Goal: Task Accomplishment & Management: Use online tool/utility

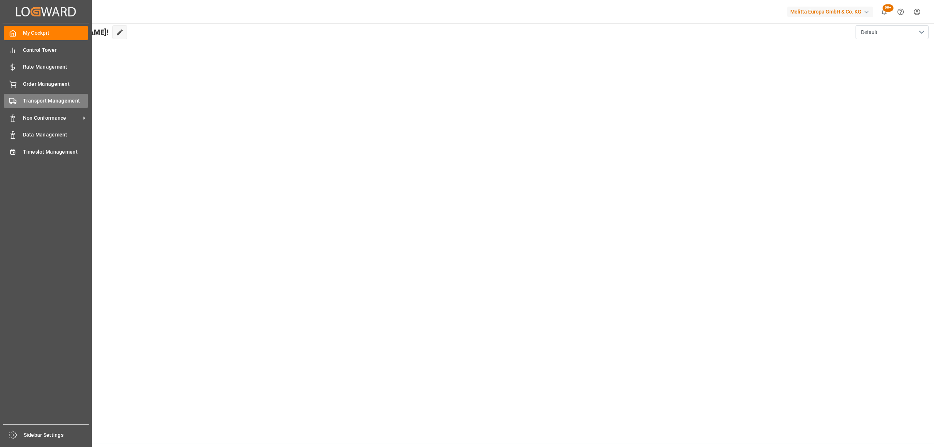
click at [21, 102] on div "Transport Management Transport Management" at bounding box center [46, 101] width 84 height 14
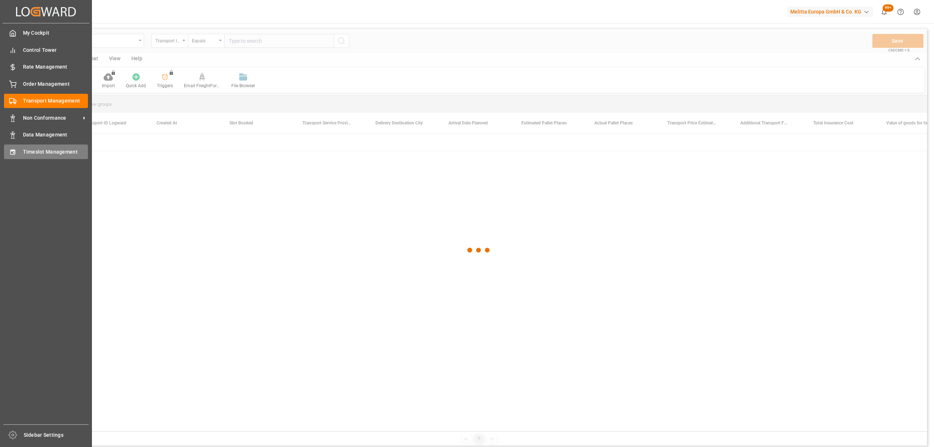
click at [20, 157] on div "Timeslot Management Timeslot Management" at bounding box center [46, 151] width 84 height 14
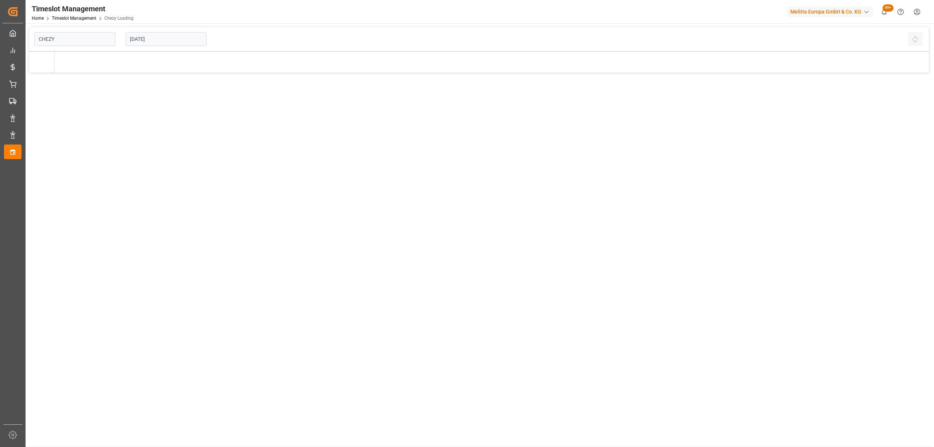
type input "Chezy Loading"
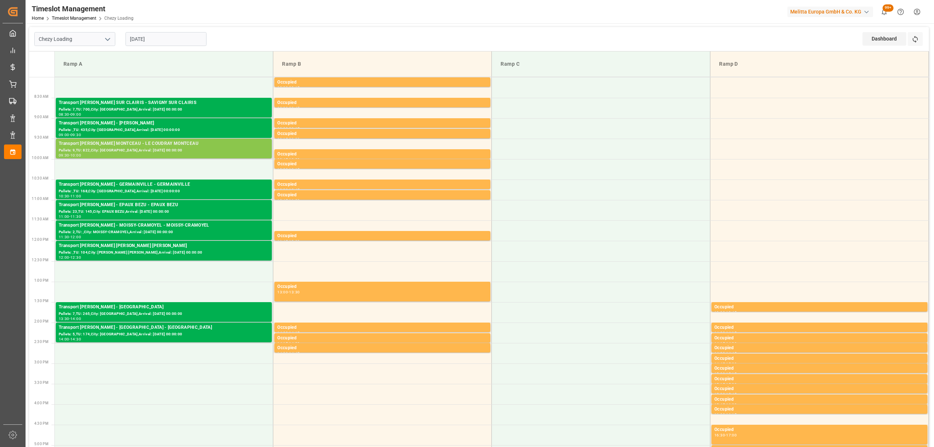
click at [167, 150] on div "Pallets: 9,TU: 822,City: [GEOGRAPHIC_DATA],Arrival: [DATE] 00:00:00" at bounding box center [164, 150] width 210 height 6
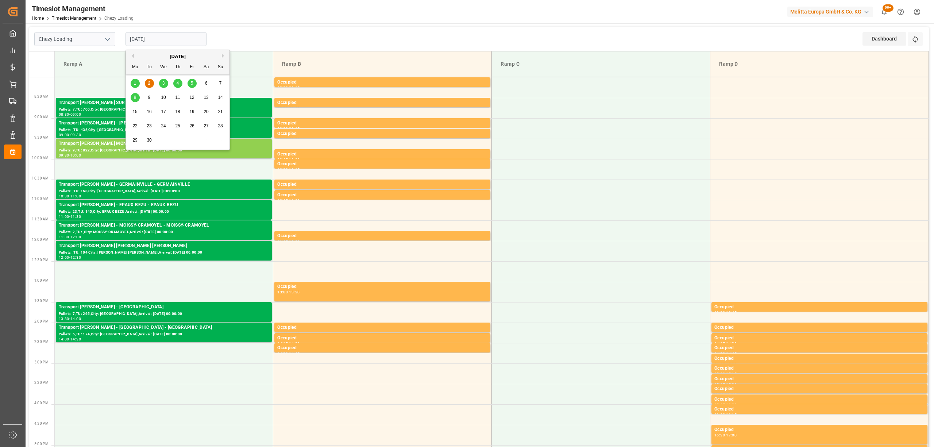
click at [178, 38] on input "[DATE]" at bounding box center [165, 39] width 81 height 14
click at [159, 84] on div "3" at bounding box center [163, 83] width 9 height 9
type input "[DATE]"
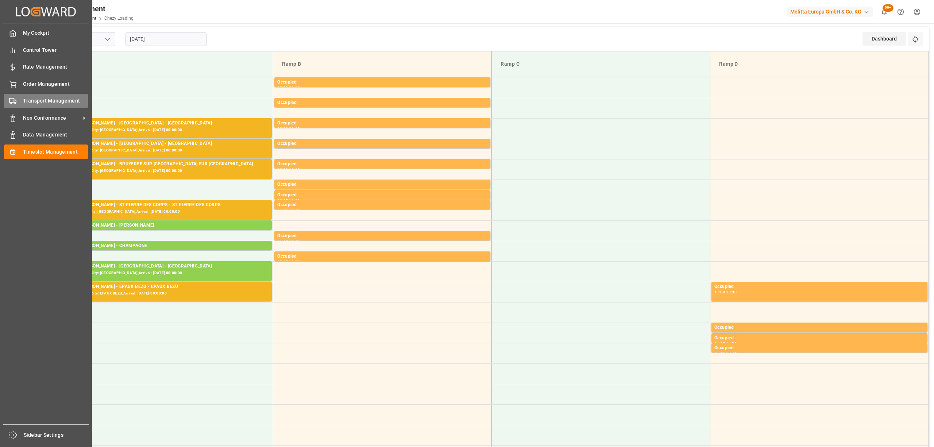
click at [25, 107] on div "Transport Management Transport Management" at bounding box center [46, 101] width 84 height 14
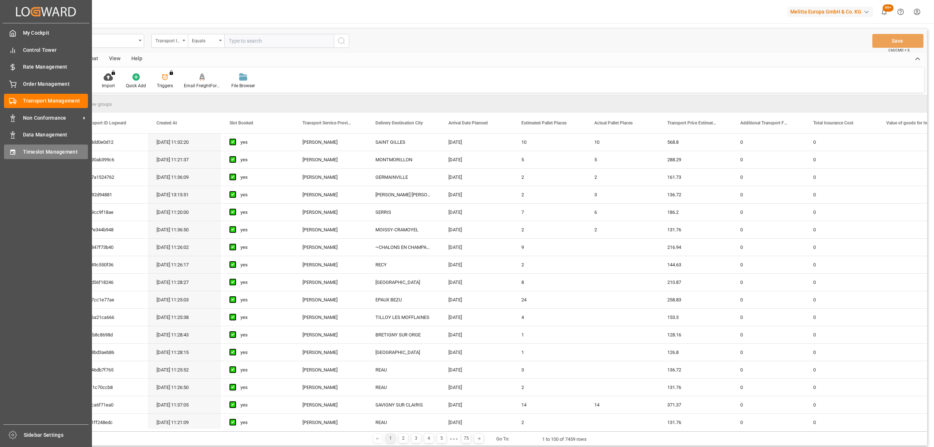
click at [5, 150] on div at bounding box center [10, 152] width 12 height 8
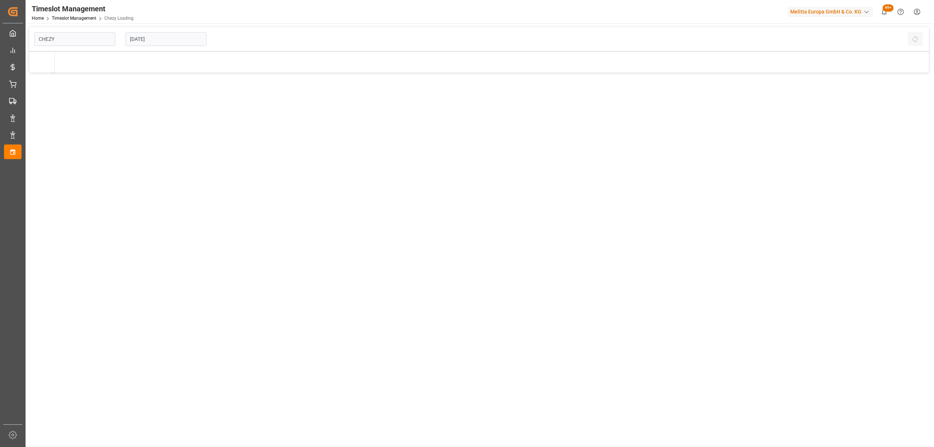
type input "Chezy Loading"
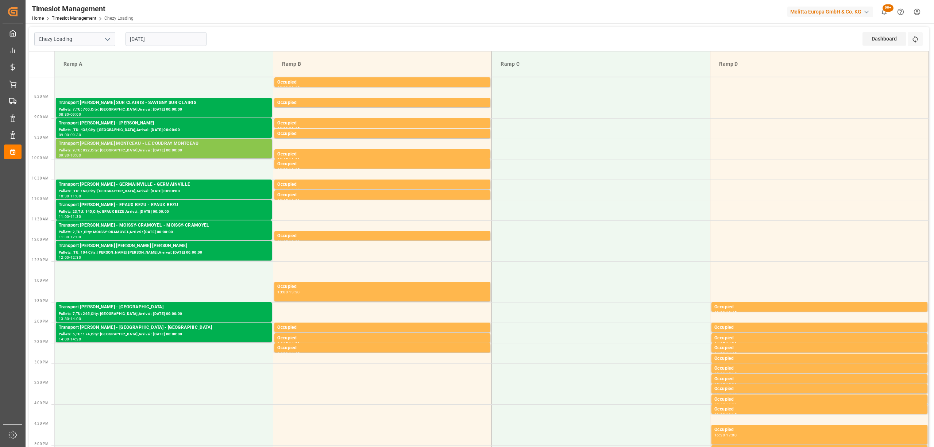
click at [154, 149] on div "Pallets: 9,TU: 822,City: [GEOGRAPHIC_DATA],Arrival: [DATE] 00:00:00" at bounding box center [164, 150] width 210 height 6
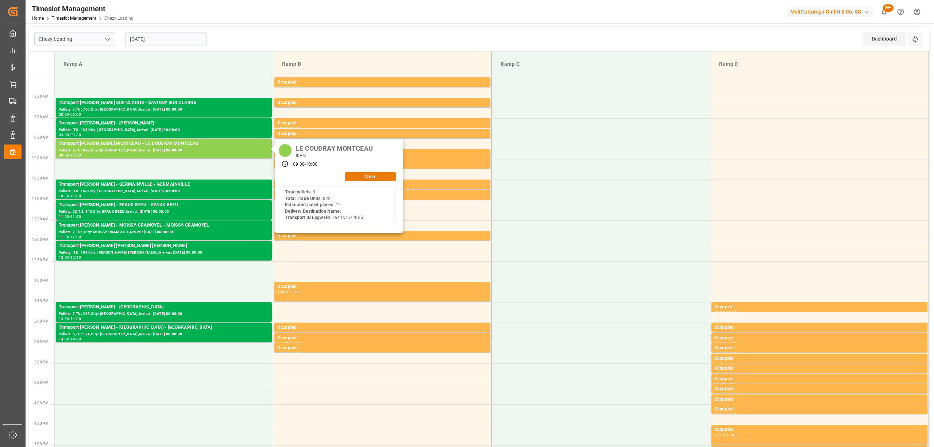
click at [353, 176] on button "Open" at bounding box center [370, 176] width 51 height 9
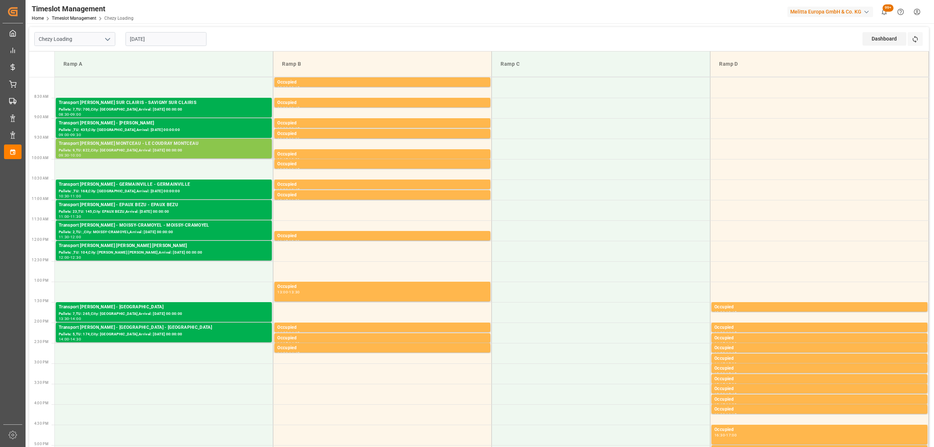
click at [166, 146] on div "Transport [PERSON_NAME] MONTCEAU - LE COUDRAY MONTCEAU" at bounding box center [164, 143] width 210 height 7
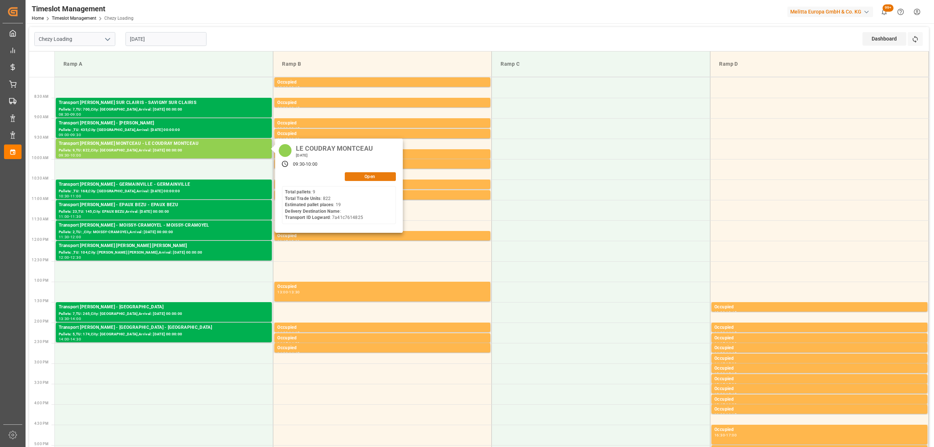
click at [388, 174] on button "Open" at bounding box center [370, 176] width 51 height 9
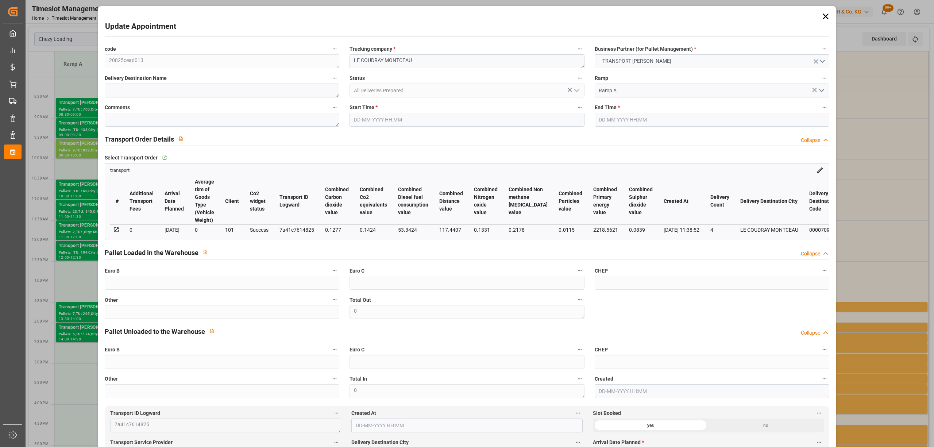
type input "19"
type input "351.91"
type input "0"
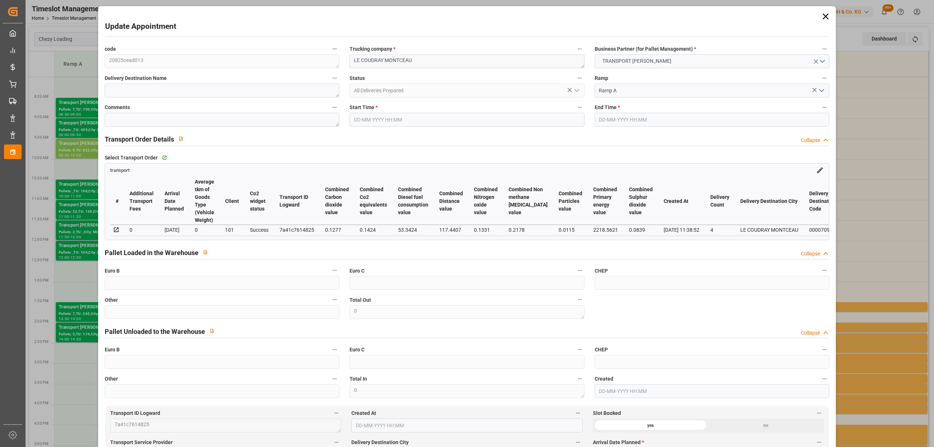
type input "337.6576"
type input "-14.2524"
type input "20"
type input "1816.068"
type input "2826.188"
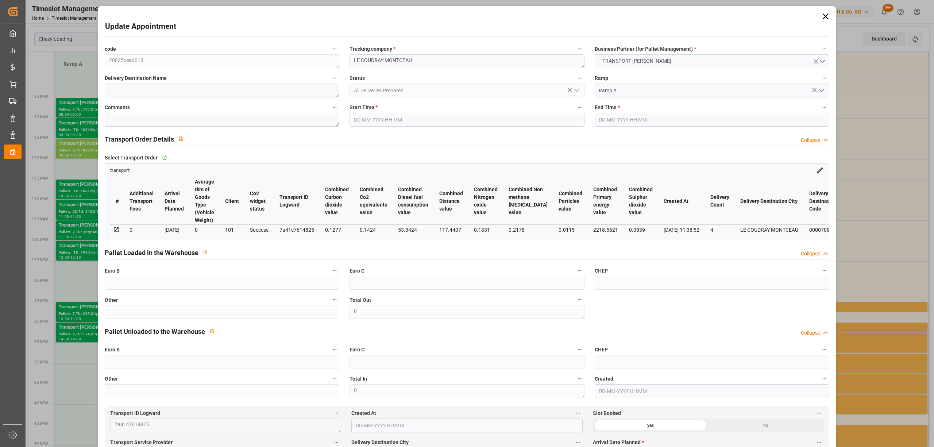
type input "18393.396"
type input "91"
type input "9"
type input "822"
type input "20"
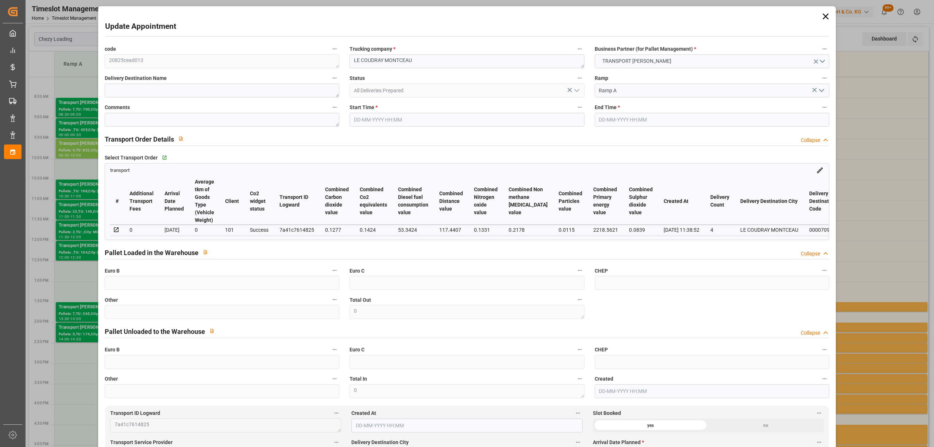
type input "101"
type input "2199.276"
type input "0"
type input "4710.8598"
type input "0"
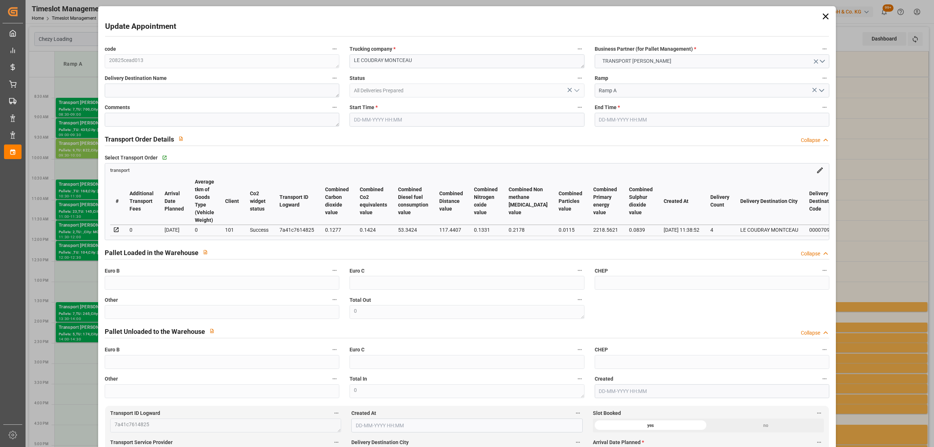
type input "0"
type input "21"
type input "35"
type input "[DATE] 09:30"
type input "[DATE] 10:00"
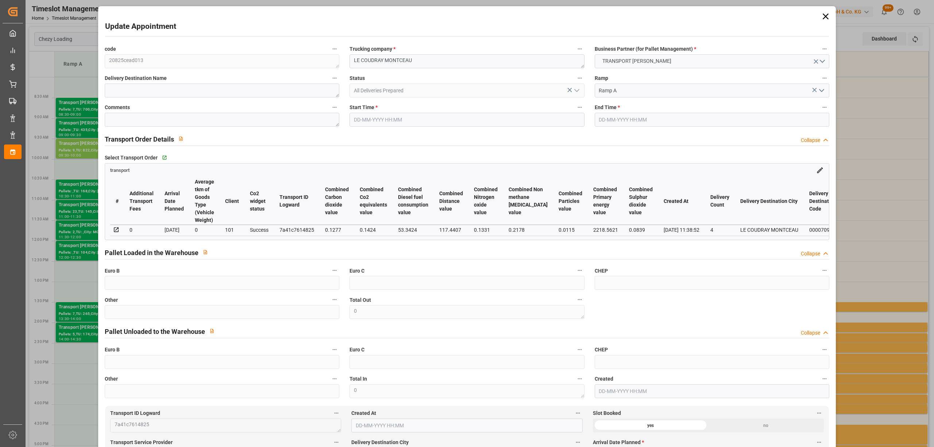
type input "[DATE] 13:49"
type input "[DATE] 11:38"
type input "[DATE]"
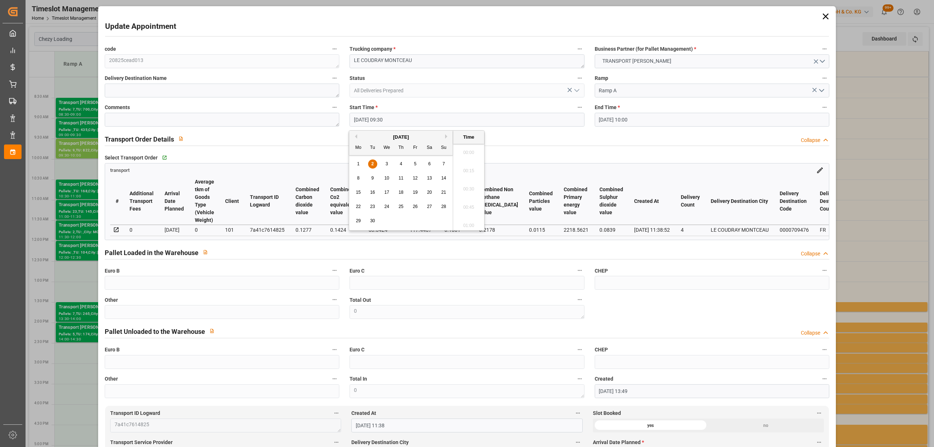
click at [421, 114] on input "[DATE] 09:30" at bounding box center [466, 120] width 235 height 14
click at [375, 164] on div "2" at bounding box center [372, 164] width 9 height 9
click at [466, 224] on li "14:00" at bounding box center [468, 223] width 31 height 18
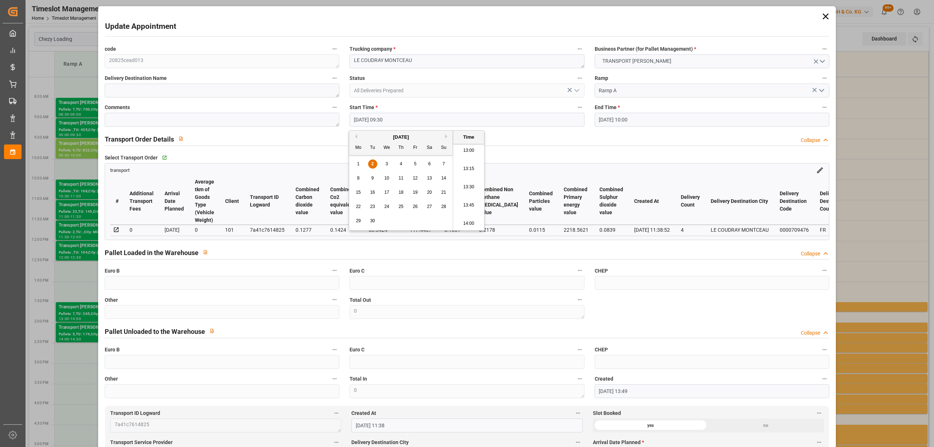
type input "[DATE] 14:00"
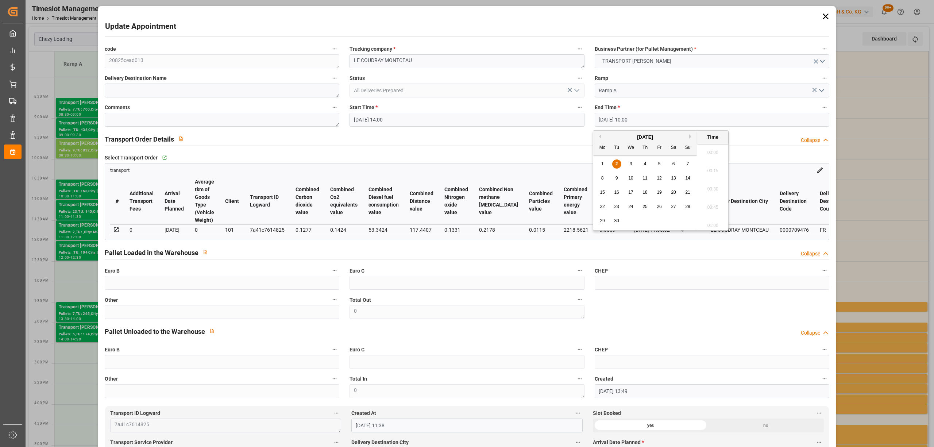
click at [613, 120] on input "[DATE] 10:00" at bounding box center [712, 120] width 235 height 14
click at [616, 164] on span "2" at bounding box center [616, 163] width 3 height 5
click at [714, 175] on li "14:30" at bounding box center [712, 175] width 31 height 18
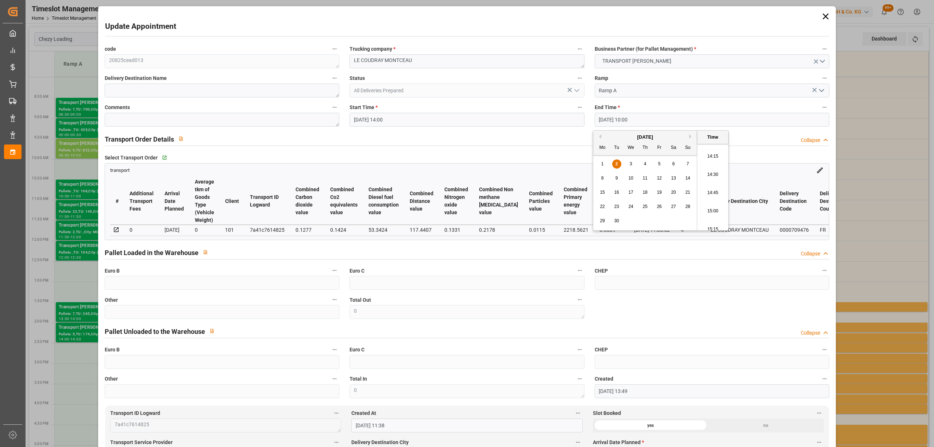
type input "[DATE] 14:30"
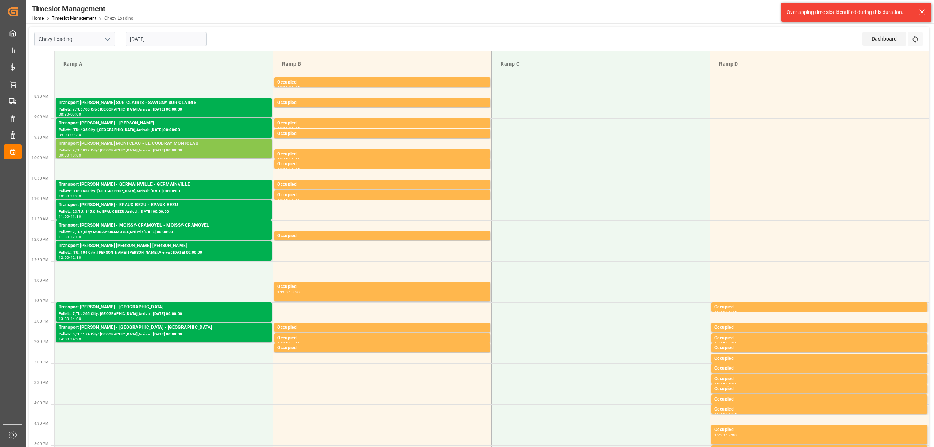
click at [198, 152] on div "Pallets: 9,TU: 822,City: [GEOGRAPHIC_DATA],Arrival: [DATE] 00:00:00" at bounding box center [164, 150] width 210 height 6
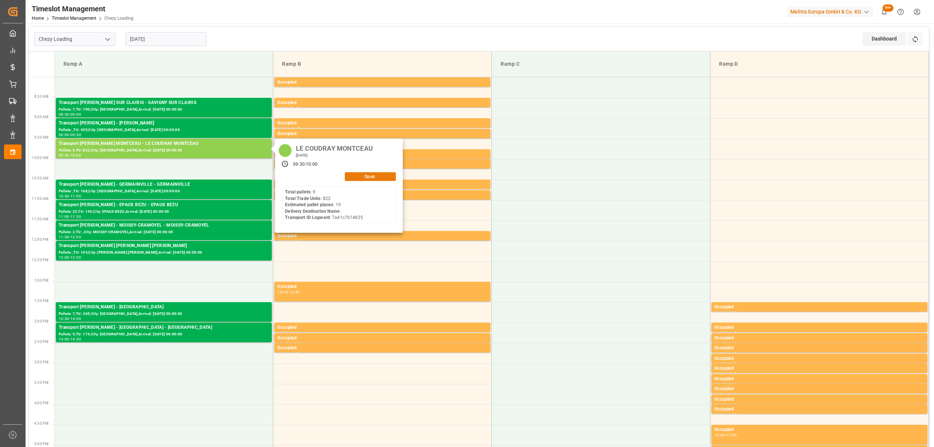
click at [388, 174] on button "Open" at bounding box center [370, 176] width 51 height 9
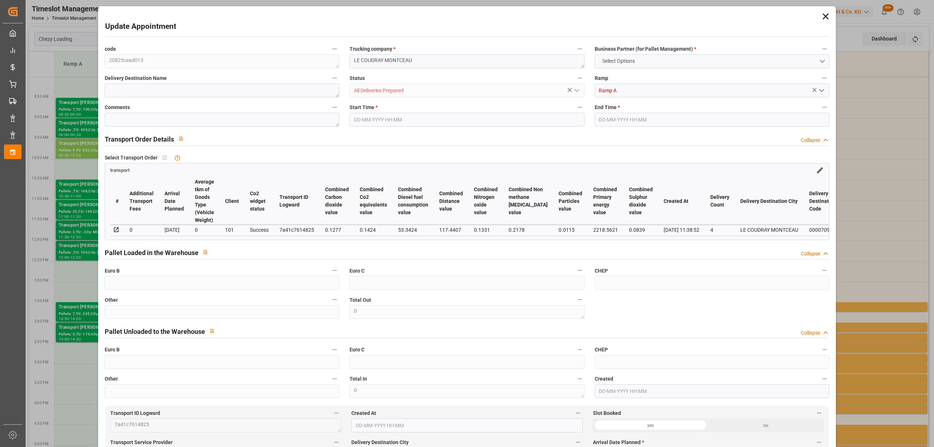
type input "19"
type input "351.91"
type input "0"
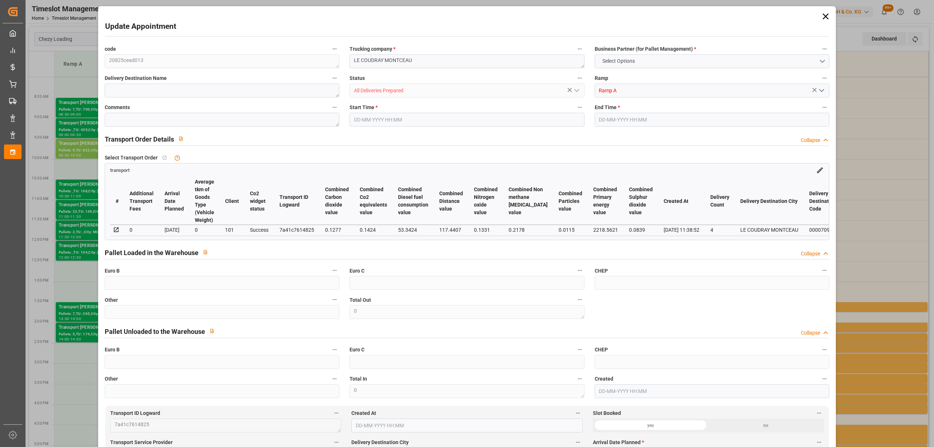
type input "337.6576"
type input "-14.2524"
type input "20"
type input "1816.068"
type input "2826.188"
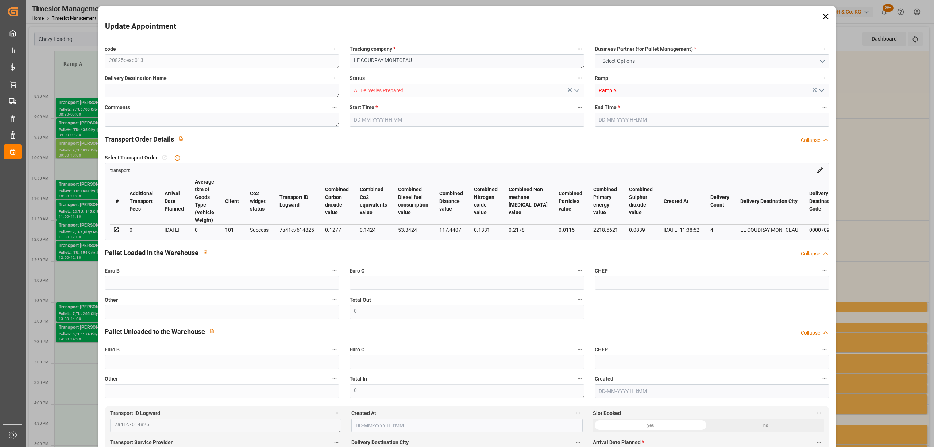
type input "18393.396"
type input "91"
type input "9"
type input "822"
type input "20"
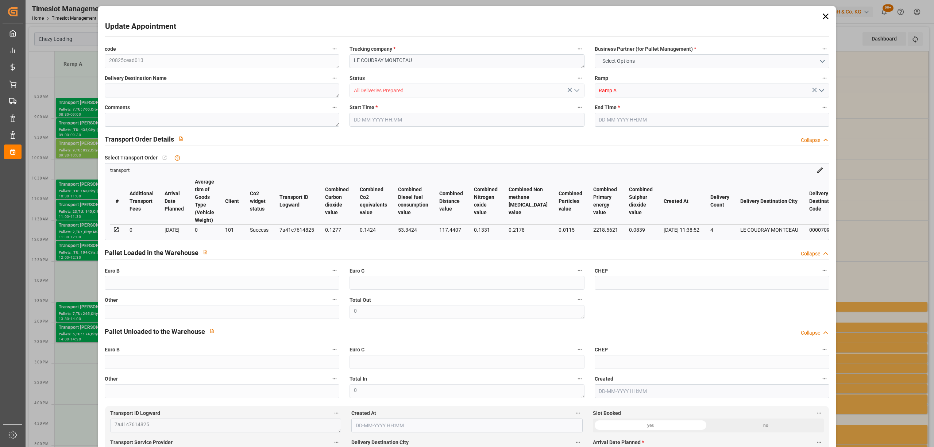
type input "101"
type input "2199.276"
type input "0"
type input "4710.8598"
type input "0"
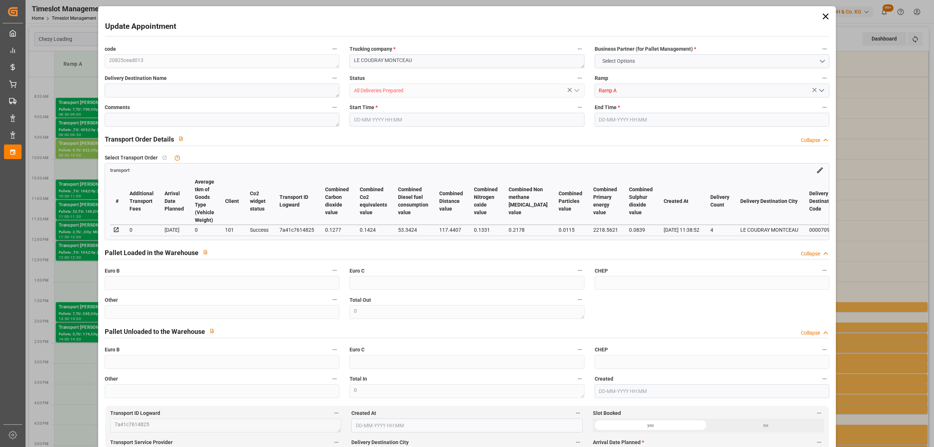
type input "0"
type input "21"
type input "35"
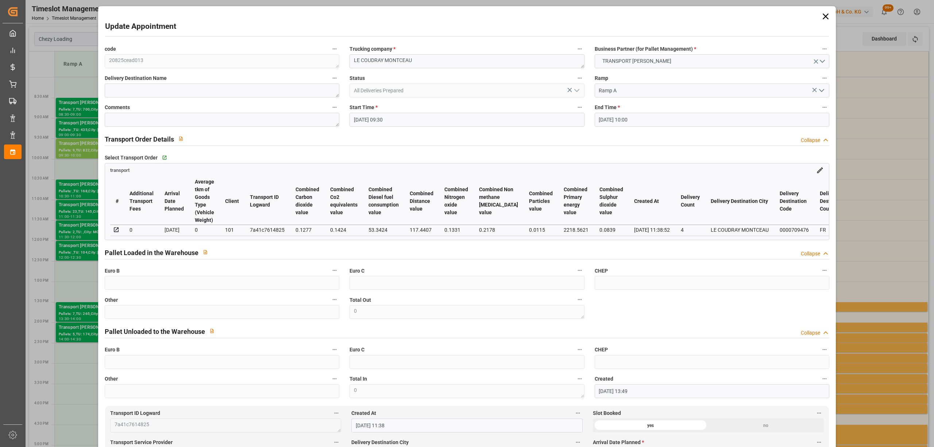
type input "[DATE] 09:30"
type input "[DATE] 10:00"
type input "[DATE] 13:49"
type input "[DATE] 11:38"
type input "[DATE]"
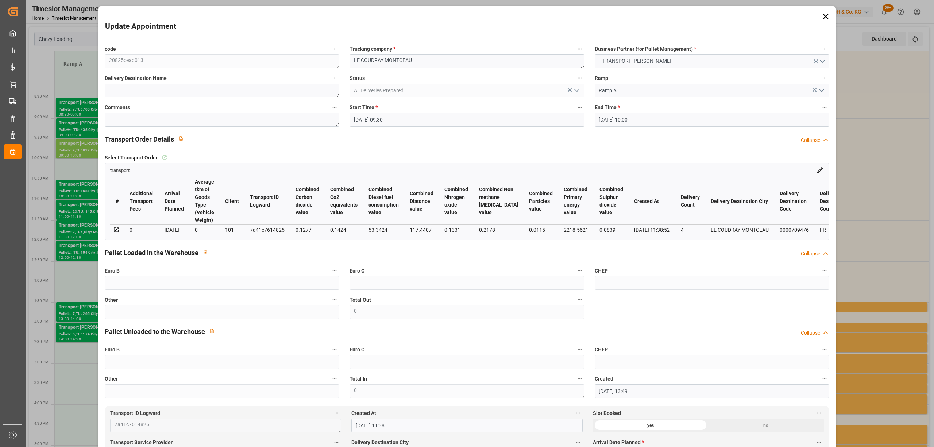
type input "[DATE]"
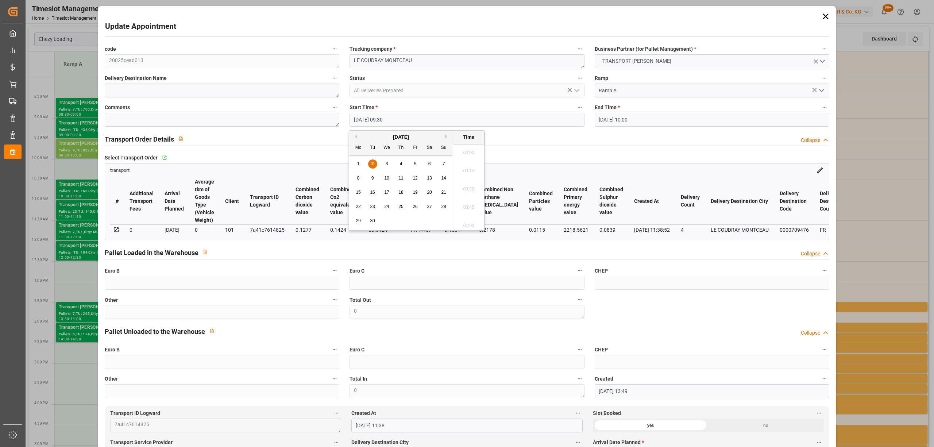
click at [398, 126] on input "[DATE] 09:30" at bounding box center [466, 120] width 235 height 14
click at [387, 165] on span "3" at bounding box center [387, 163] width 3 height 5
click at [469, 165] on li "14:30" at bounding box center [468, 163] width 31 height 18
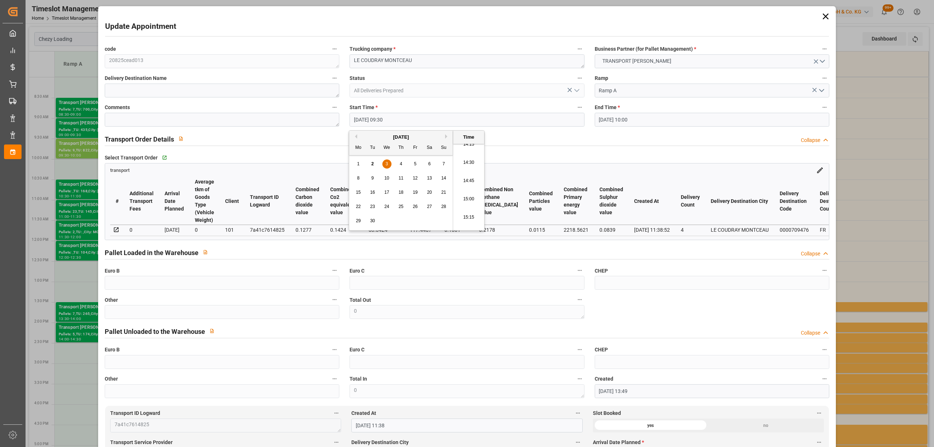
type input "[DATE] 14:30"
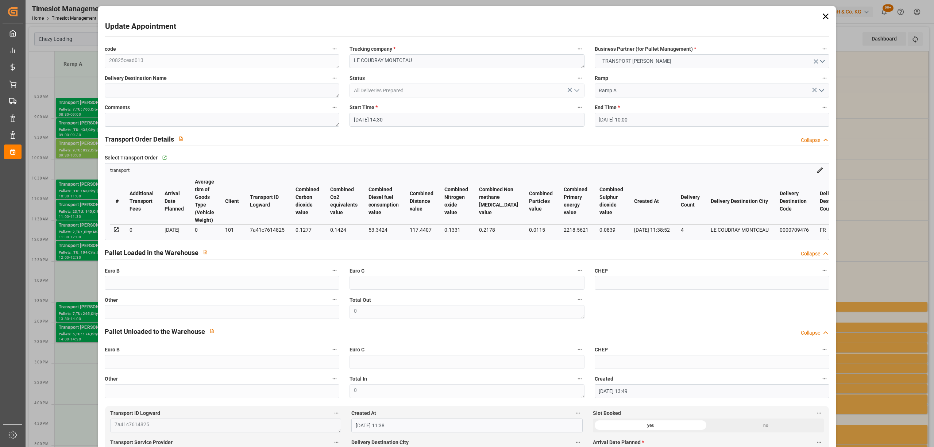
click at [603, 120] on input "[DATE] 10:00" at bounding box center [712, 120] width 235 height 14
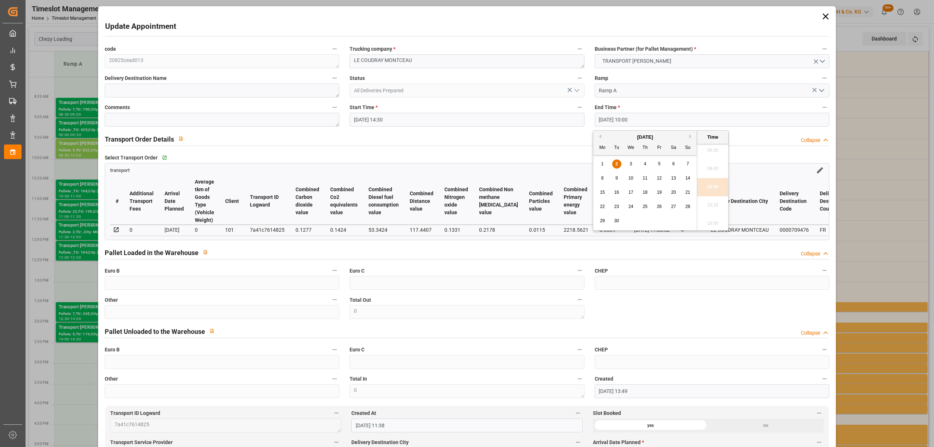
click at [619, 166] on div "2" at bounding box center [616, 164] width 9 height 9
click at [628, 163] on div "3" at bounding box center [630, 164] width 9 height 9
click at [714, 167] on li "15:00" at bounding box center [712, 163] width 31 height 18
type input "[DATE] 15:00"
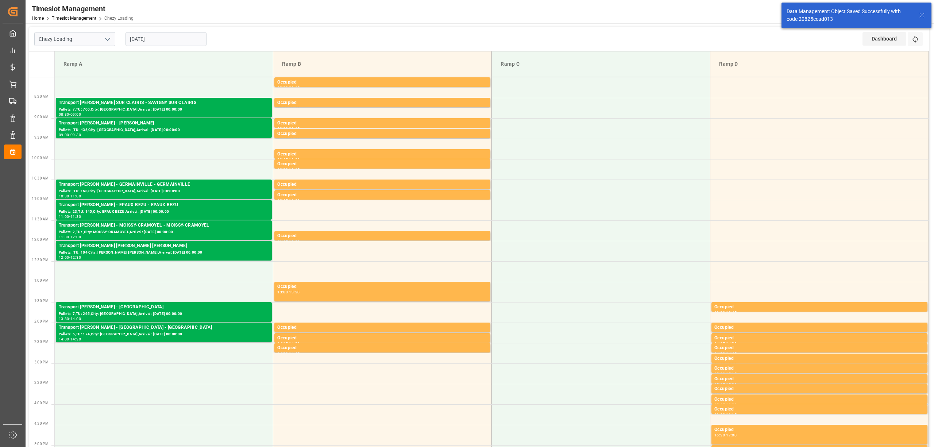
click at [927, 15] on div "Data Management: Object Saved Successfully with code 20825cead013" at bounding box center [856, 16] width 150 height 26
click at [924, 16] on icon at bounding box center [921, 15] width 9 height 9
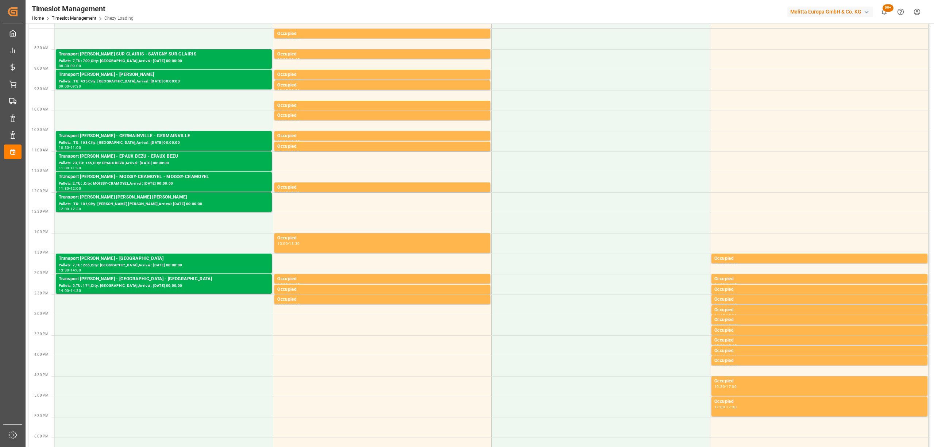
scroll to position [0, 0]
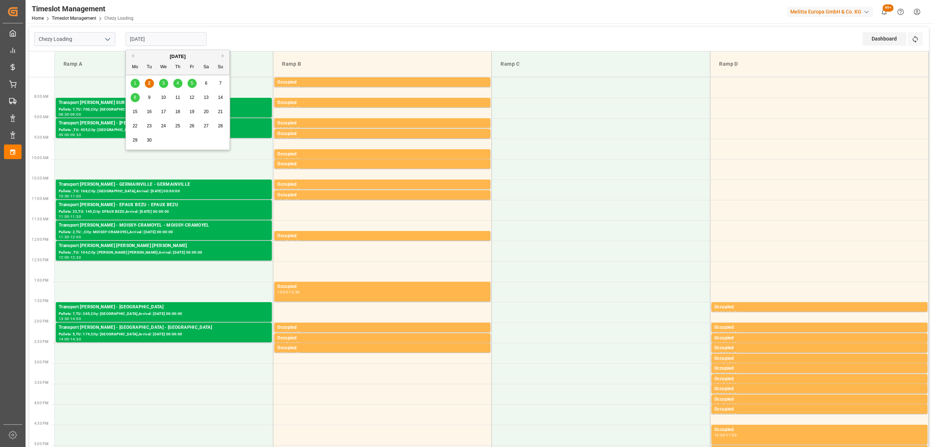
click at [162, 40] on input "[DATE]" at bounding box center [165, 39] width 81 height 14
click at [161, 81] on div "3" at bounding box center [163, 83] width 9 height 9
type input "[DATE]"
